Goal: Download file/media

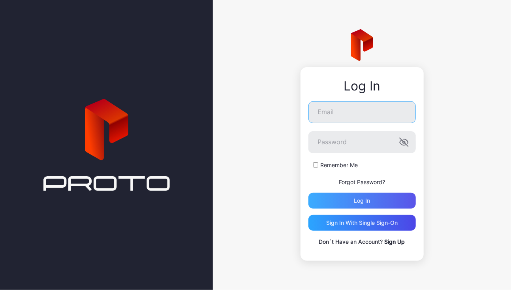
type input "**********"
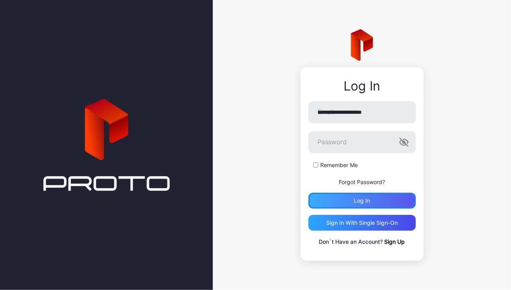
click at [356, 200] on div "Log in" at bounding box center [362, 201] width 16 height 6
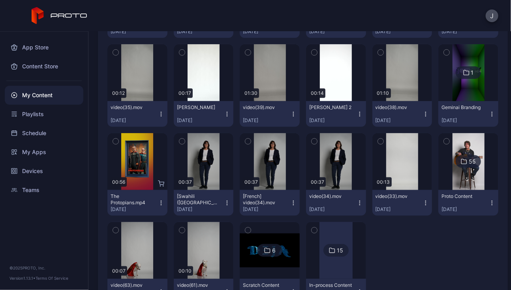
scroll to position [401, 0]
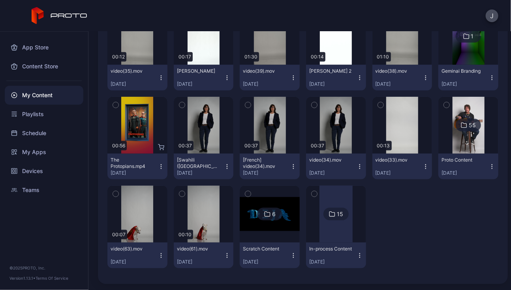
click at [337, 234] on div at bounding box center [336, 214] width 33 height 57
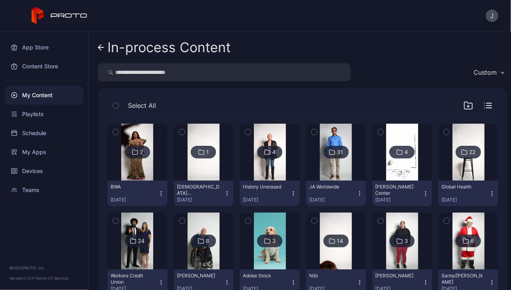
click at [144, 173] on img at bounding box center [137, 152] width 32 height 57
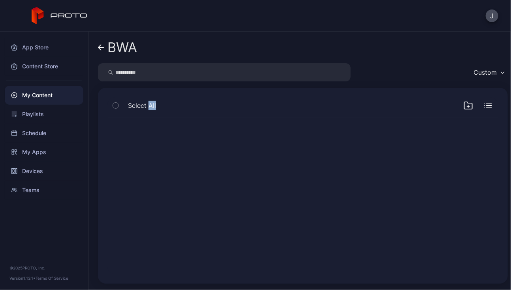
click at [144, 173] on div at bounding box center [303, 196] width 404 height 170
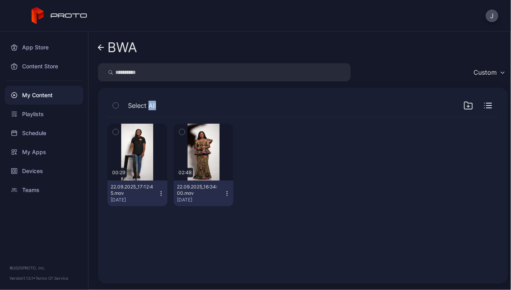
drag, startPoint x: 144, startPoint y: 173, endPoint x: 159, endPoint y: 194, distance: 26.0
click at [159, 194] on icon "button" at bounding box center [161, 193] width 6 height 6
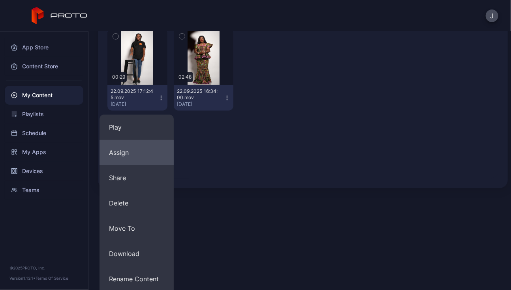
scroll to position [101, 0]
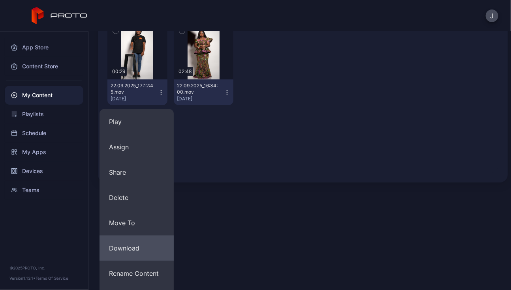
click at [144, 246] on button "Download" at bounding box center [137, 247] width 74 height 25
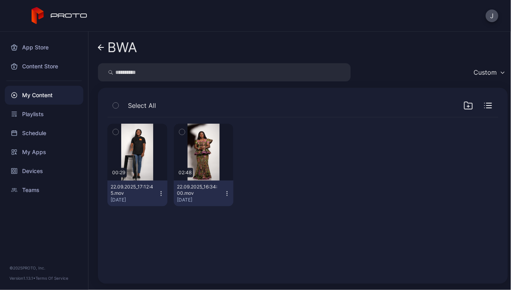
click at [438, 257] on div "Preview 00:29 22.09.2025_17:12:45.mov [DATE] Preview 02:48 22.09.2025_16:34:00.…" at bounding box center [303, 196] width 404 height 170
click at [429, 136] on div "Preview 00:29 22.09.2025_17:12:45.mov [DATE] Preview 02:48 22.09.2025_16:34:00.…" at bounding box center [302, 164] width 391 height 95
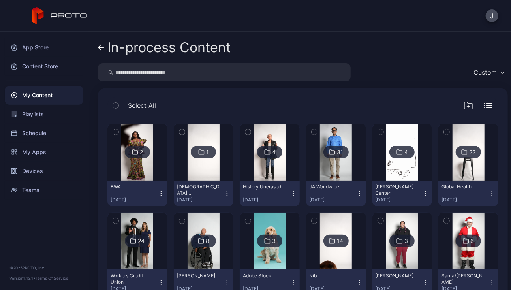
click at [142, 138] on img at bounding box center [137, 152] width 32 height 57
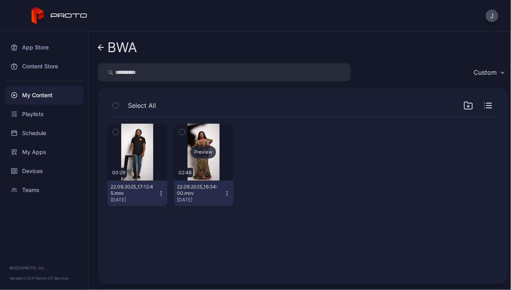
click at [207, 166] on div "Preview" at bounding box center [204, 152] width 60 height 57
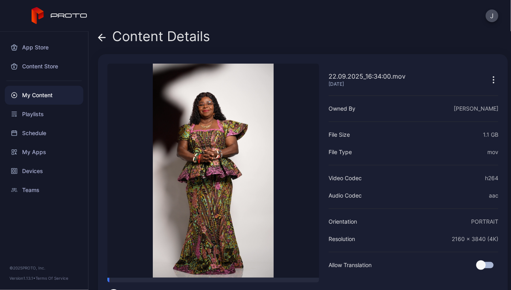
scroll to position [11, 0]
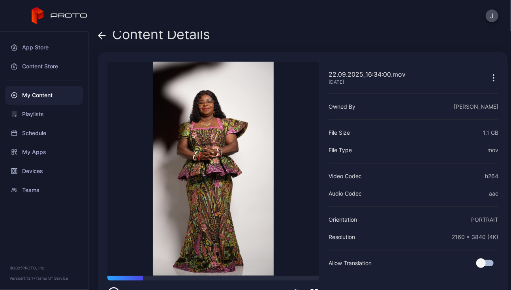
click at [299, 60] on div "22.09.2025_16:34:00.mov [DATE] Sorry, your browser doesn‘t support embedded vid…" at bounding box center [303, 180] width 410 height 257
click at [349, 19] on div "J" at bounding box center [255, 16] width 511 height 32
click at [102, 36] on icon at bounding box center [102, 36] width 7 height 0
